Goal: Transaction & Acquisition: Purchase product/service

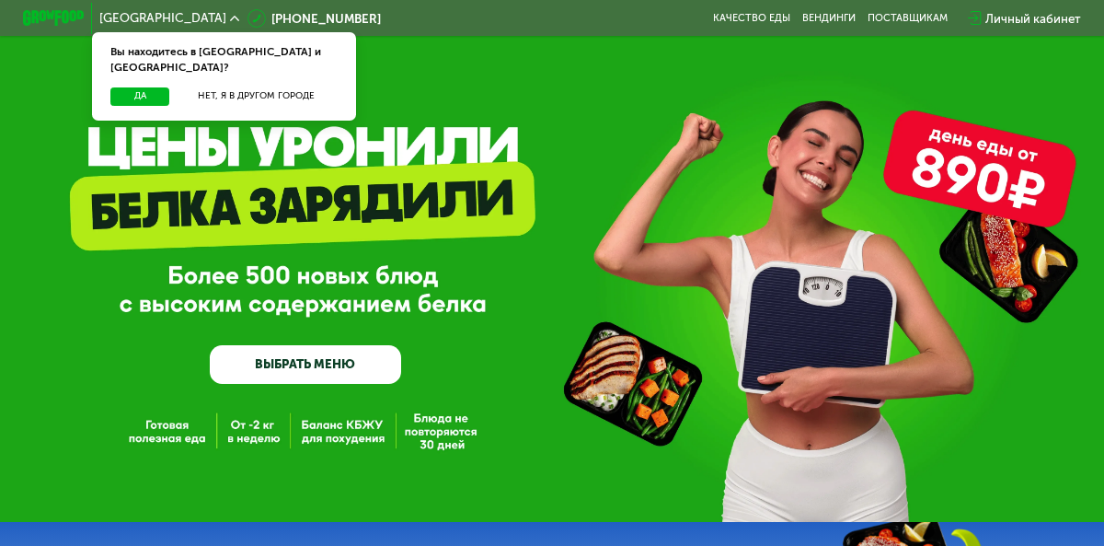
click at [313, 370] on link "ВЫБРАТЬ МЕНЮ" at bounding box center [305, 364] width 191 height 39
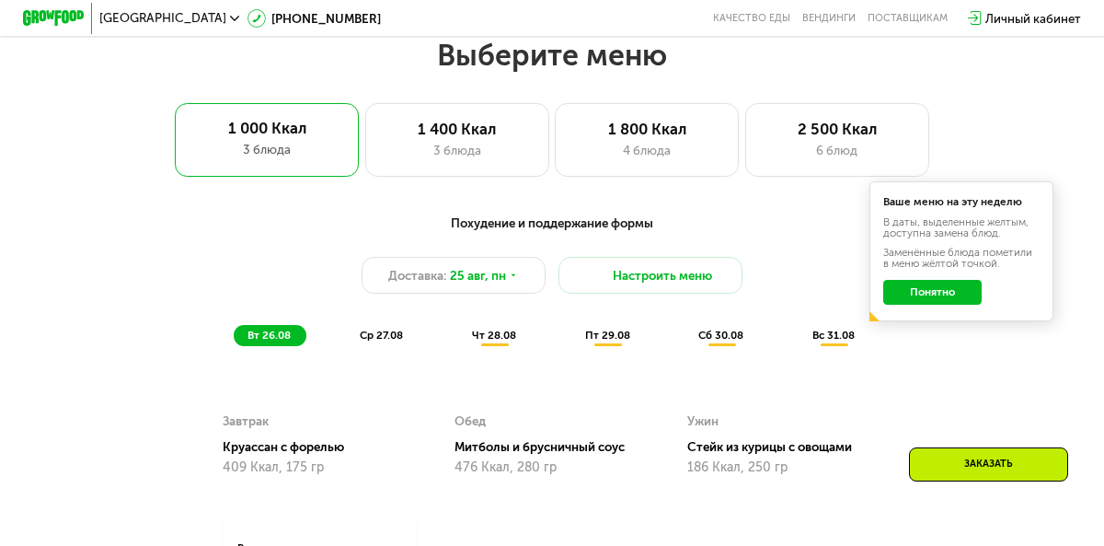
scroll to position [677, 0]
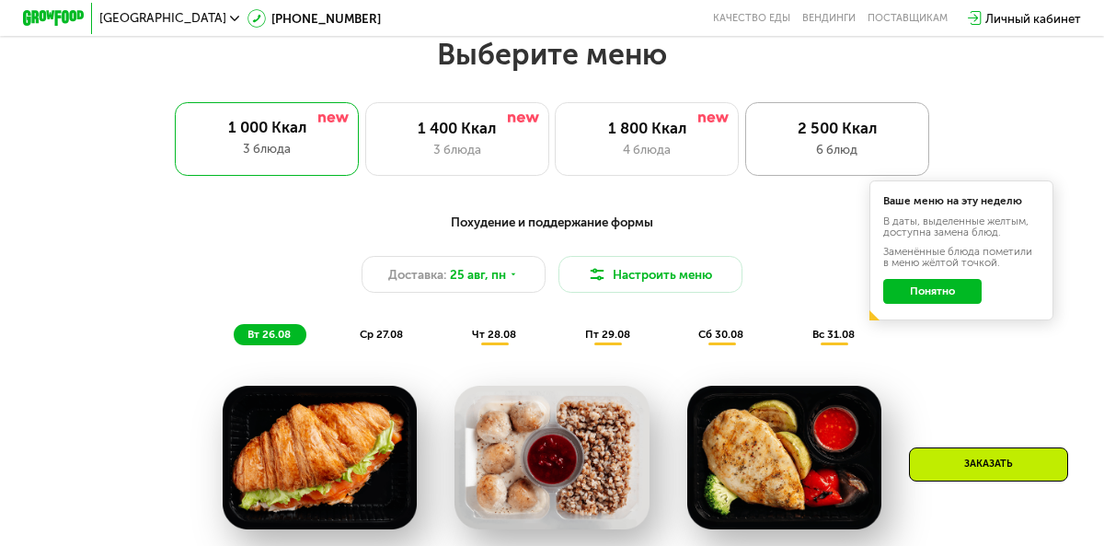
click at [812, 144] on div "6 блюд" at bounding box center [838, 149] width 152 height 18
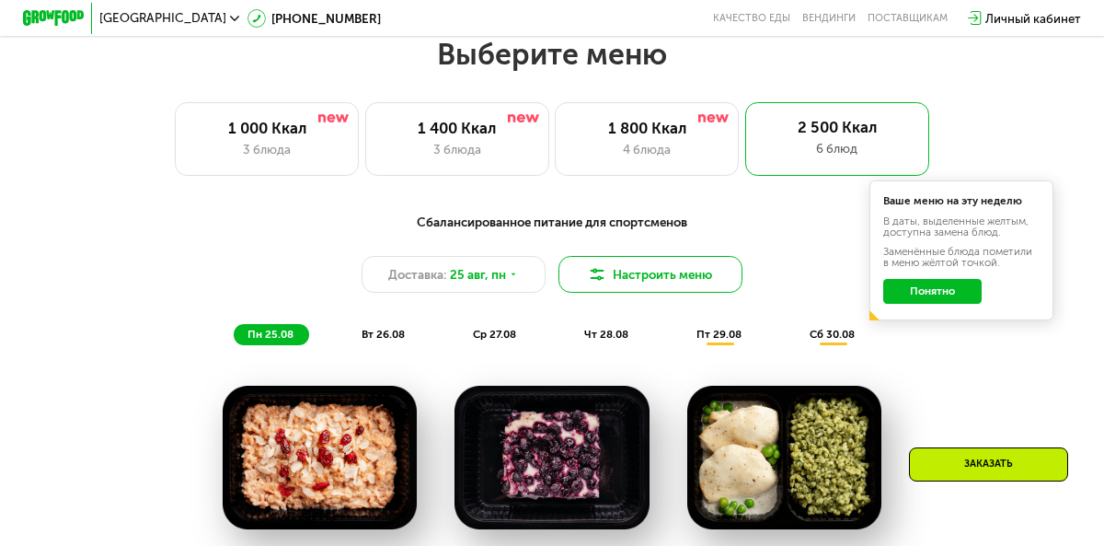
click at [595, 271] on img at bounding box center [597, 274] width 18 height 18
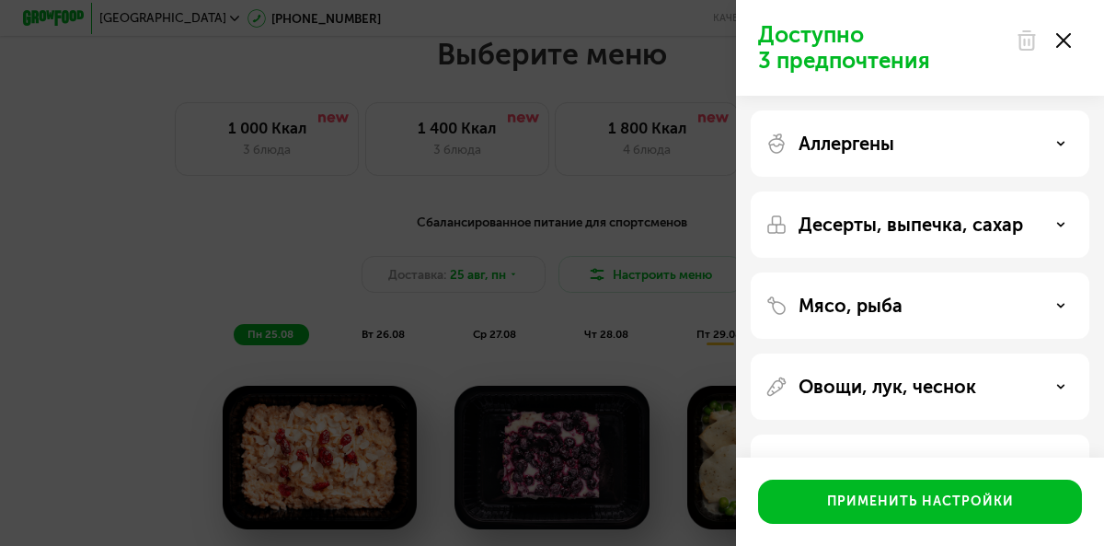
click at [914, 147] on div "Аллергены" at bounding box center [919, 143] width 309 height 22
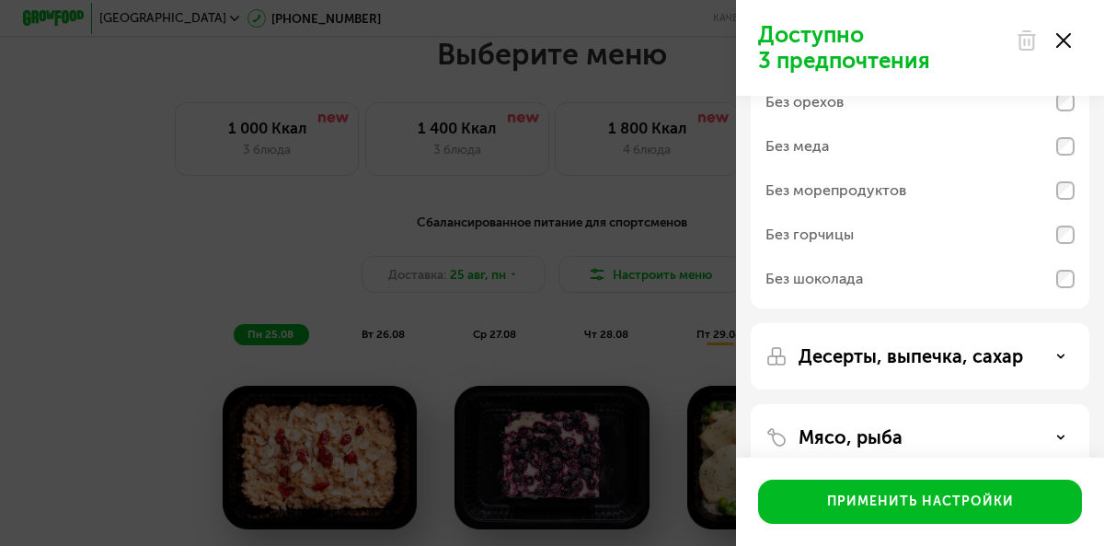
scroll to position [170, 0]
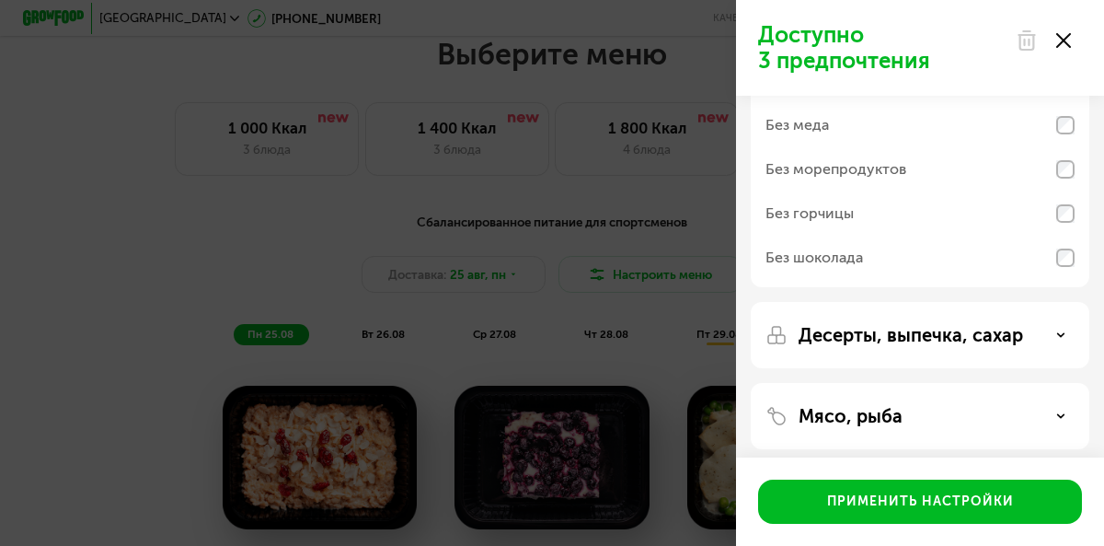
click at [972, 344] on p "Десерты, выпечка, сахар" at bounding box center [911, 335] width 224 height 22
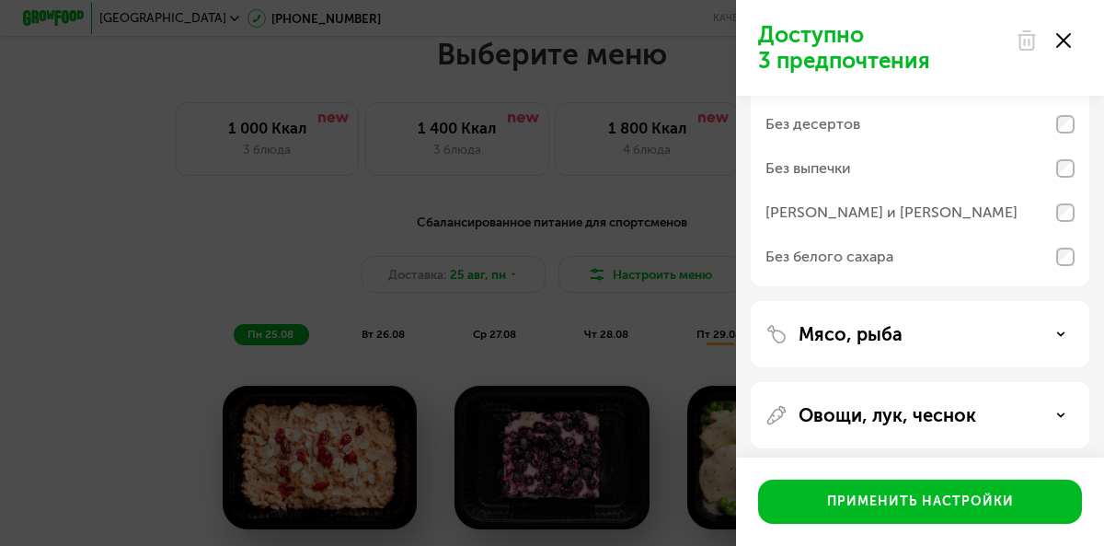
scroll to position [448, 0]
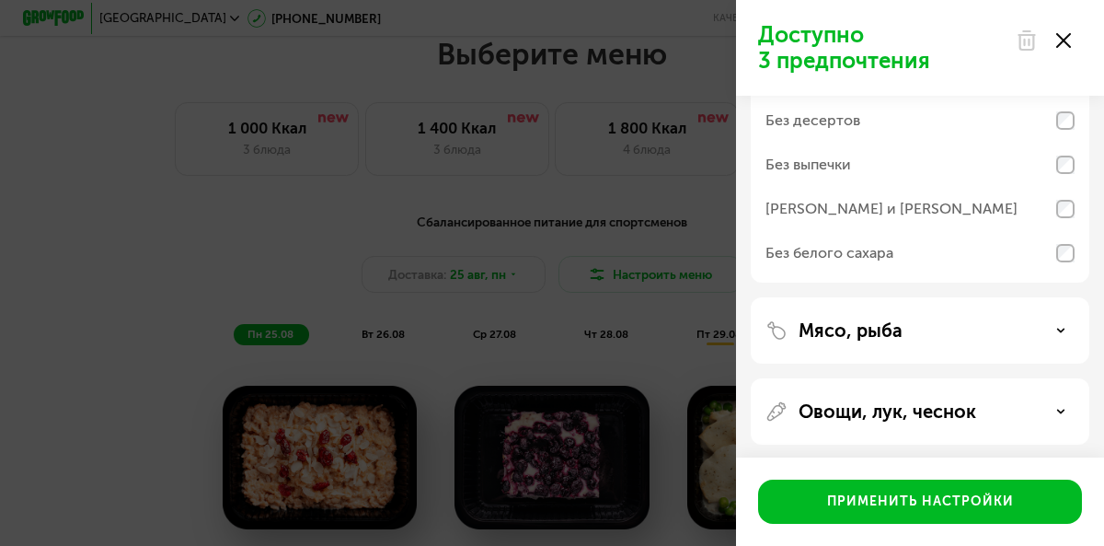
click at [979, 378] on div "Мясо, рыба" at bounding box center [920, 411] width 339 height 66
click at [960, 339] on div "Мясо, рыба" at bounding box center [919, 330] width 309 height 22
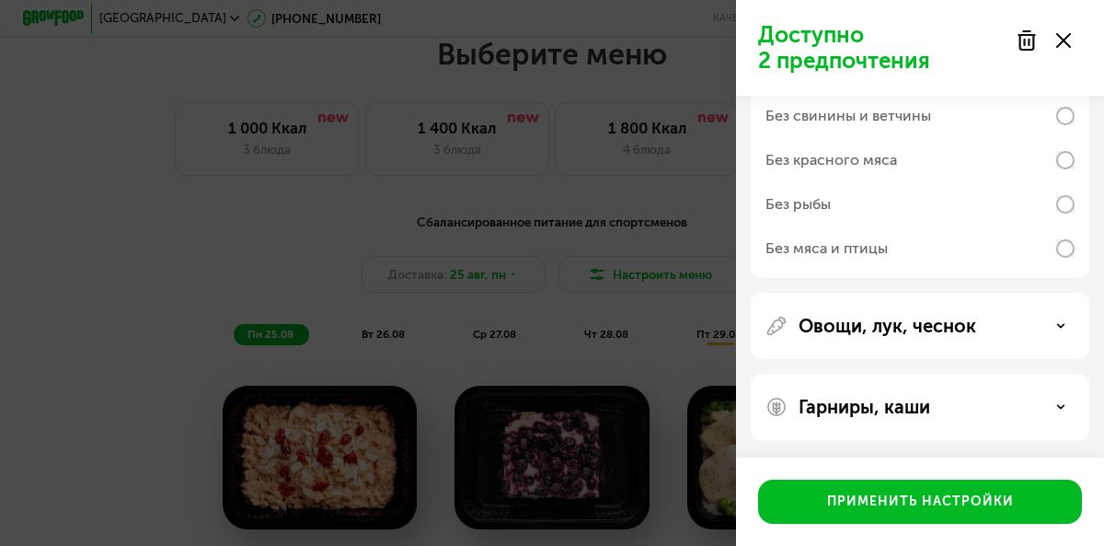
scroll to position [771, 0]
click at [987, 335] on div "Овощи, лук, чеснок" at bounding box center [919, 325] width 309 height 22
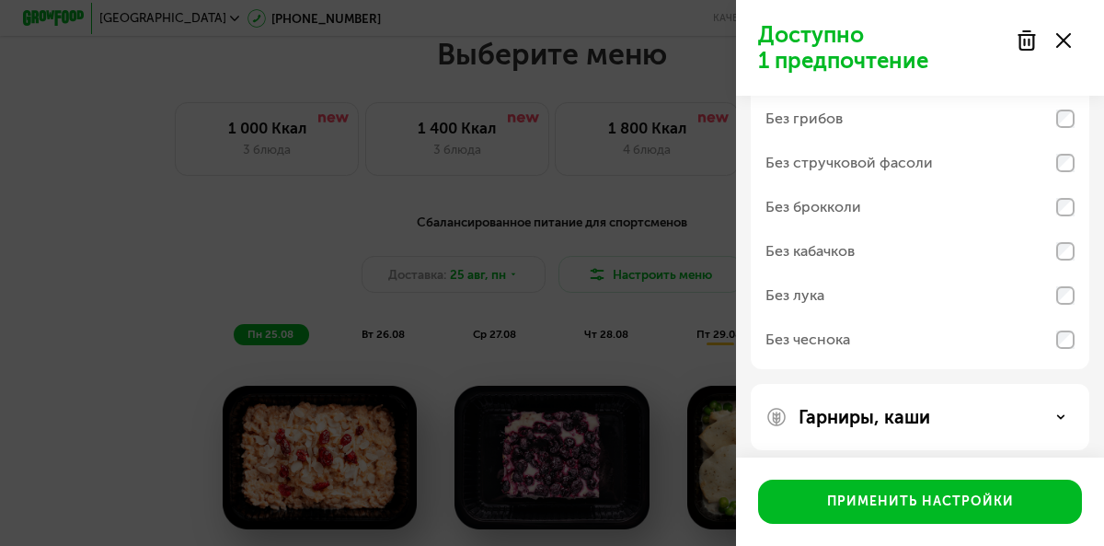
scroll to position [1096, 0]
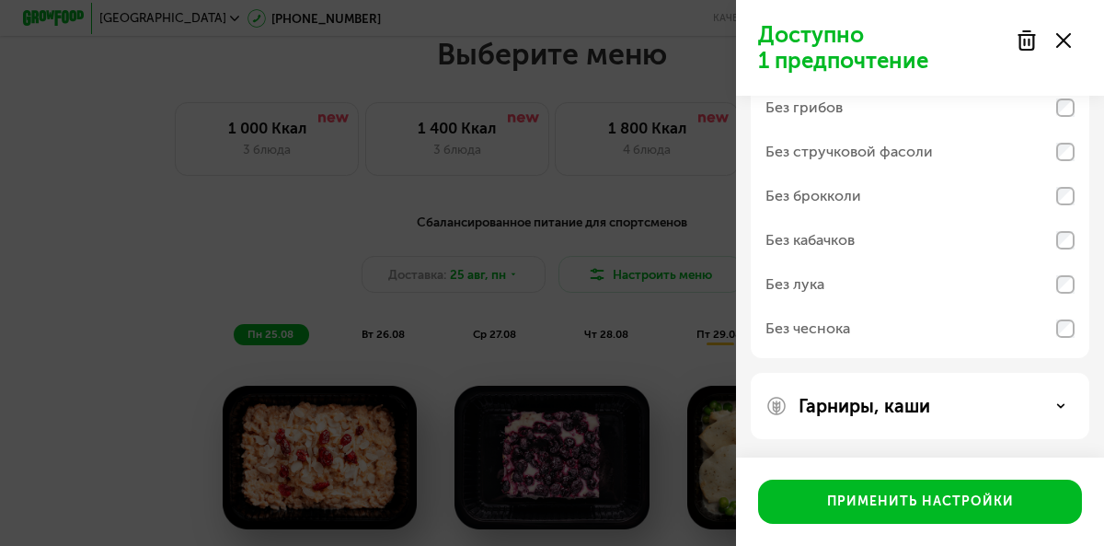
click at [976, 408] on div "Гарниры, каши" at bounding box center [919, 406] width 309 height 22
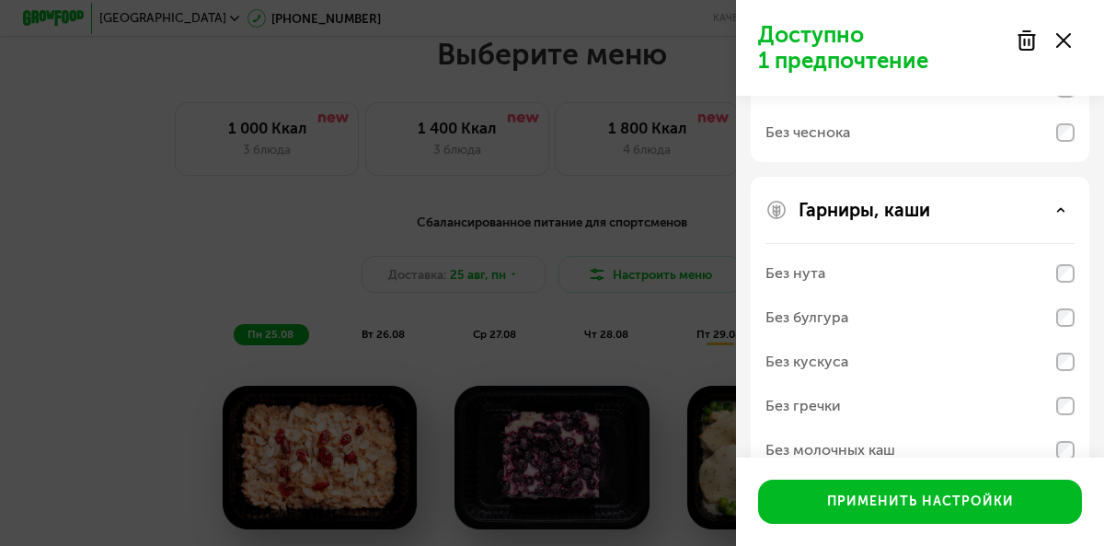
scroll to position [1332, 0]
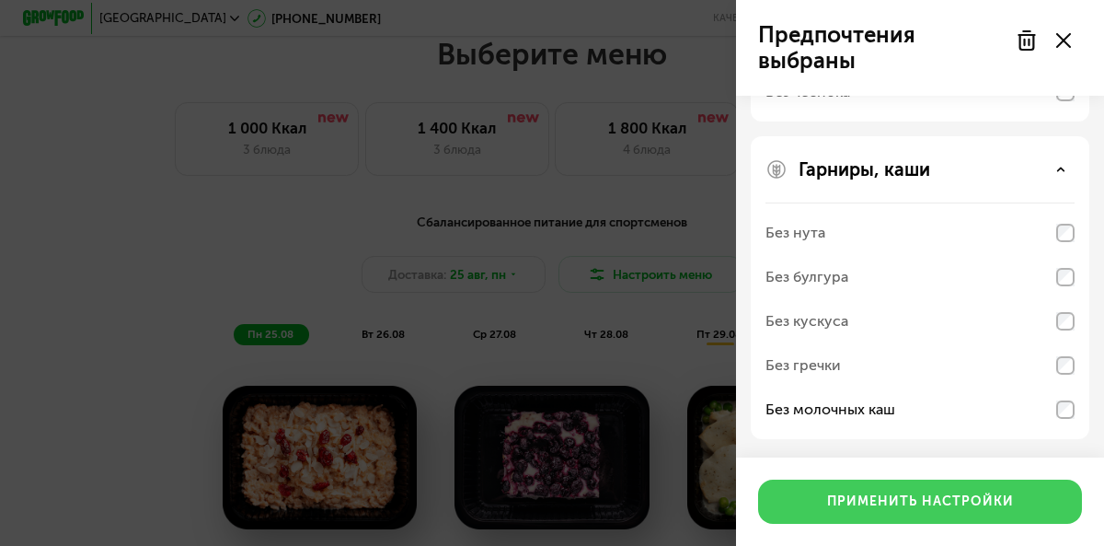
click at [1010, 500] on div "Применить настройки" at bounding box center [920, 501] width 187 height 18
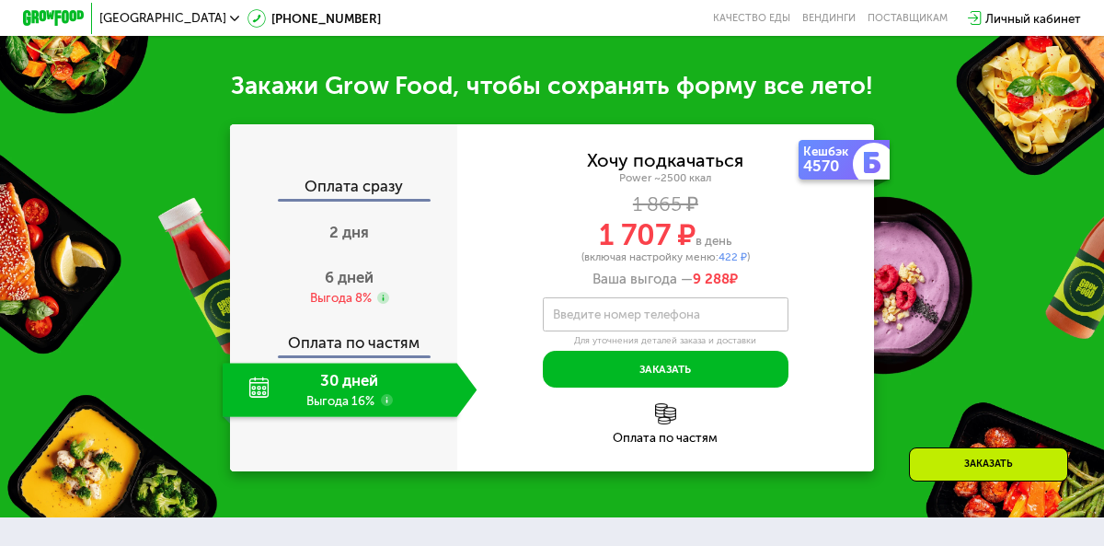
scroll to position [1120, 0]
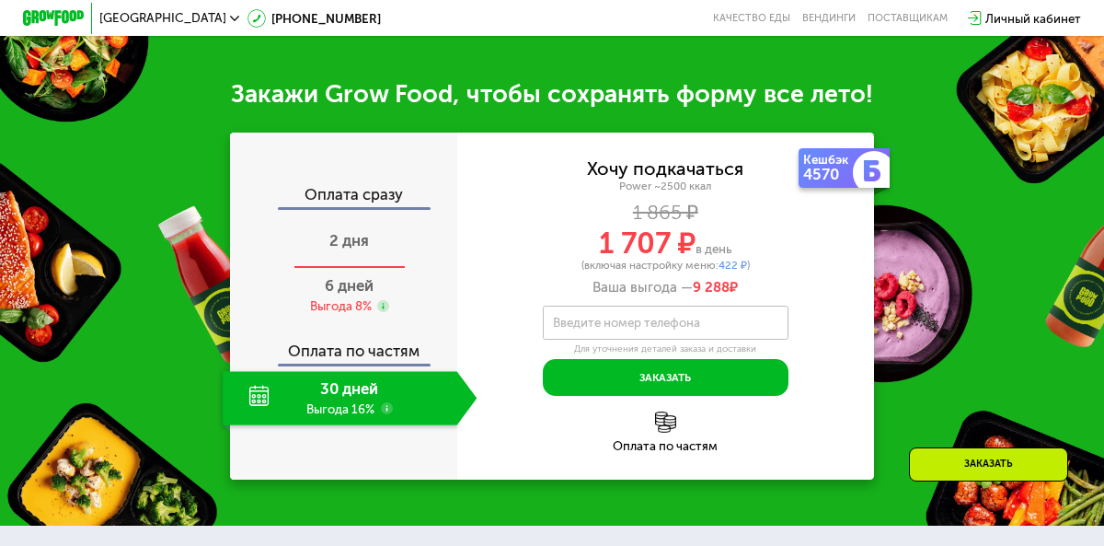
click at [348, 247] on span "2 дня" at bounding box center [349, 240] width 40 height 18
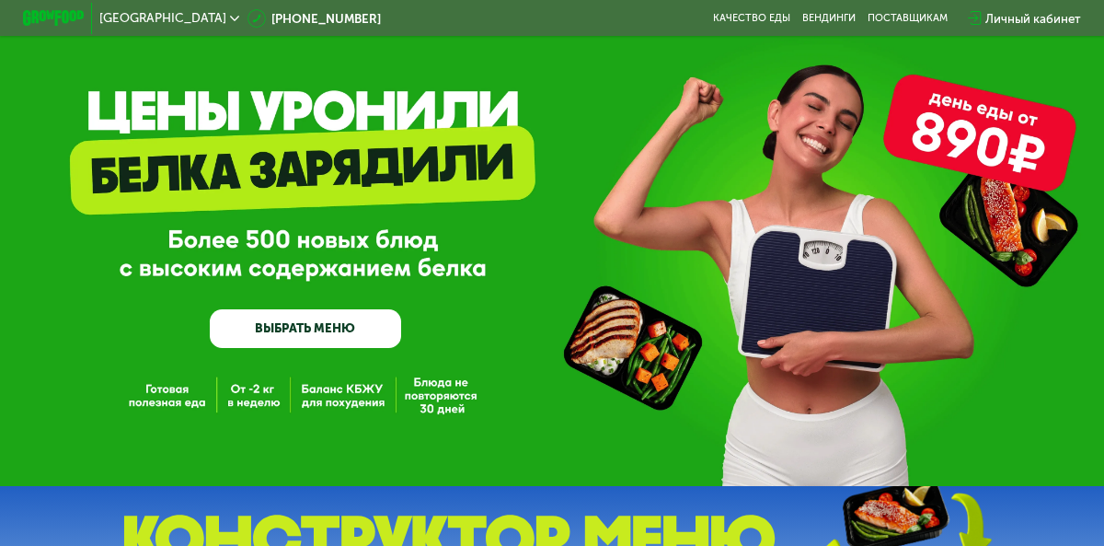
scroll to position [43, 0]
